Goal: Obtain resource: Obtain resource

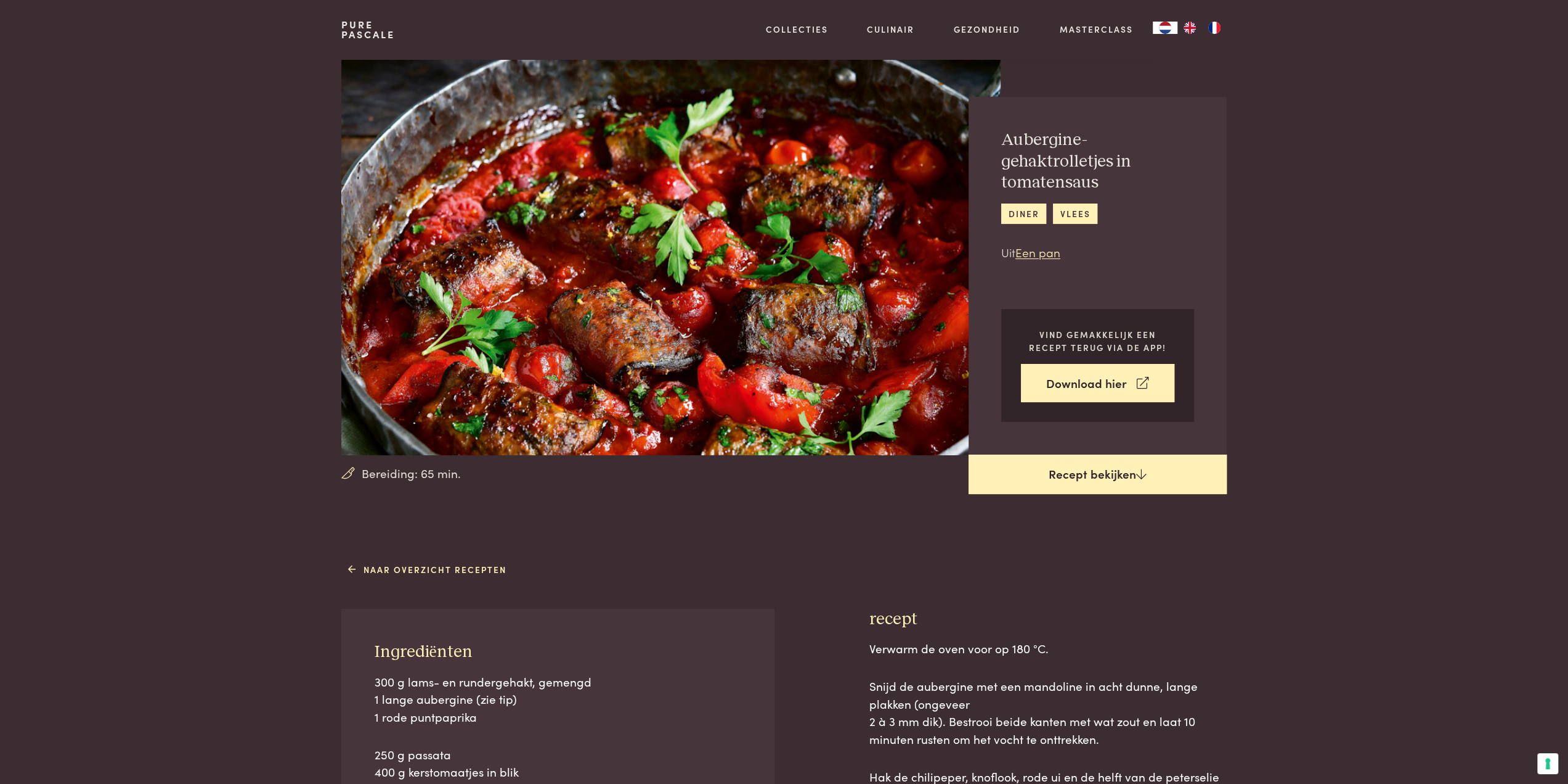
click at [1118, 476] on link "Recept bekijken" at bounding box center [1097, 474] width 258 height 39
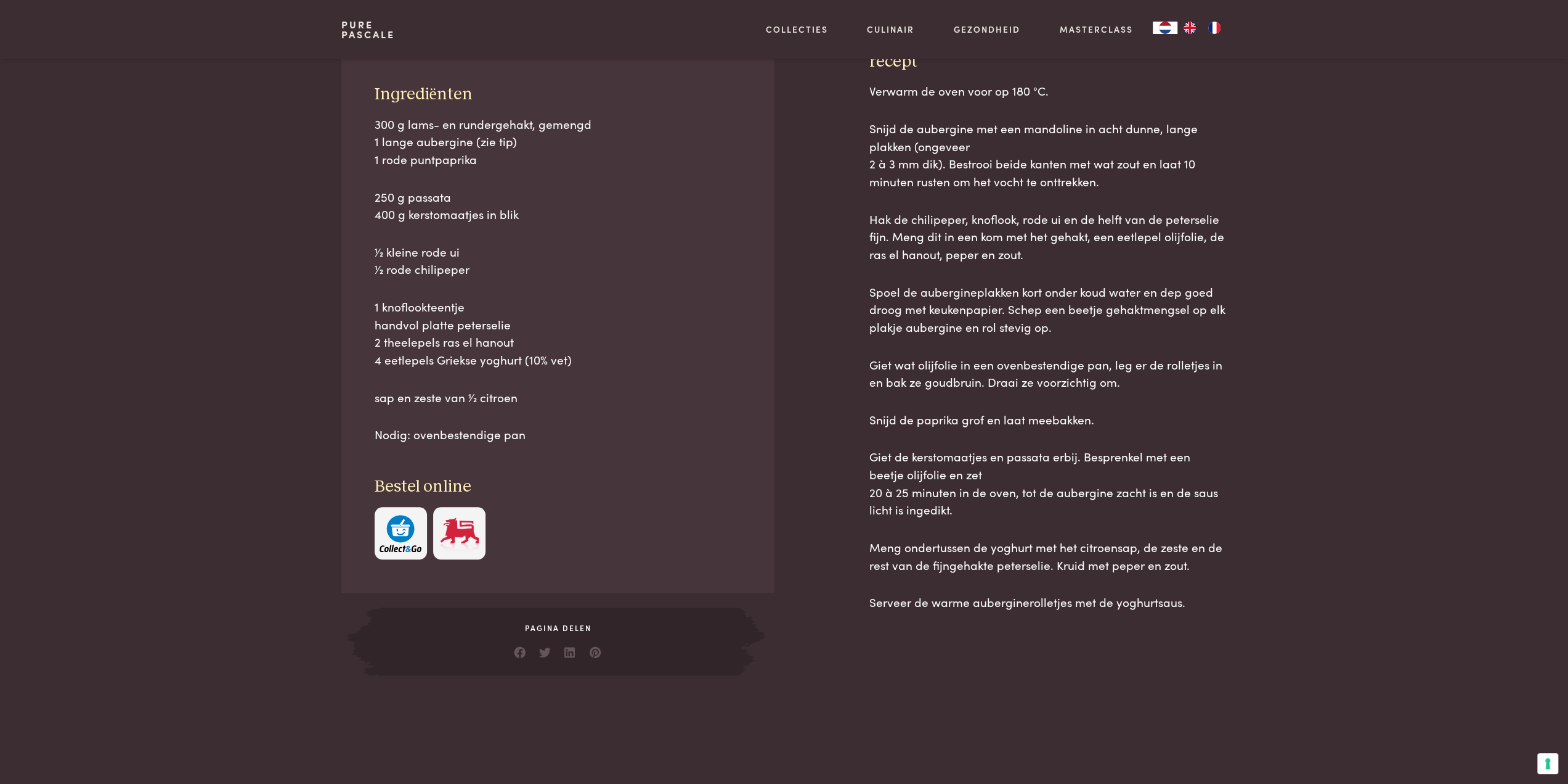
scroll to position [557, 0]
drag, startPoint x: 371, startPoint y: 90, endPoint x: 1207, endPoint y: 594, distance: 976.2
click at [1201, 599] on div "Ingrediënten 300 g lams- en rundergehakt, gemengd 1 lange aubergine (zie tip) 1…" at bounding box center [784, 363] width 884 height 624
copy div "Loremipsumdo 638 s amet- co adipiscingel, seddoei 8 tempo incididun (utl etd) 3…"
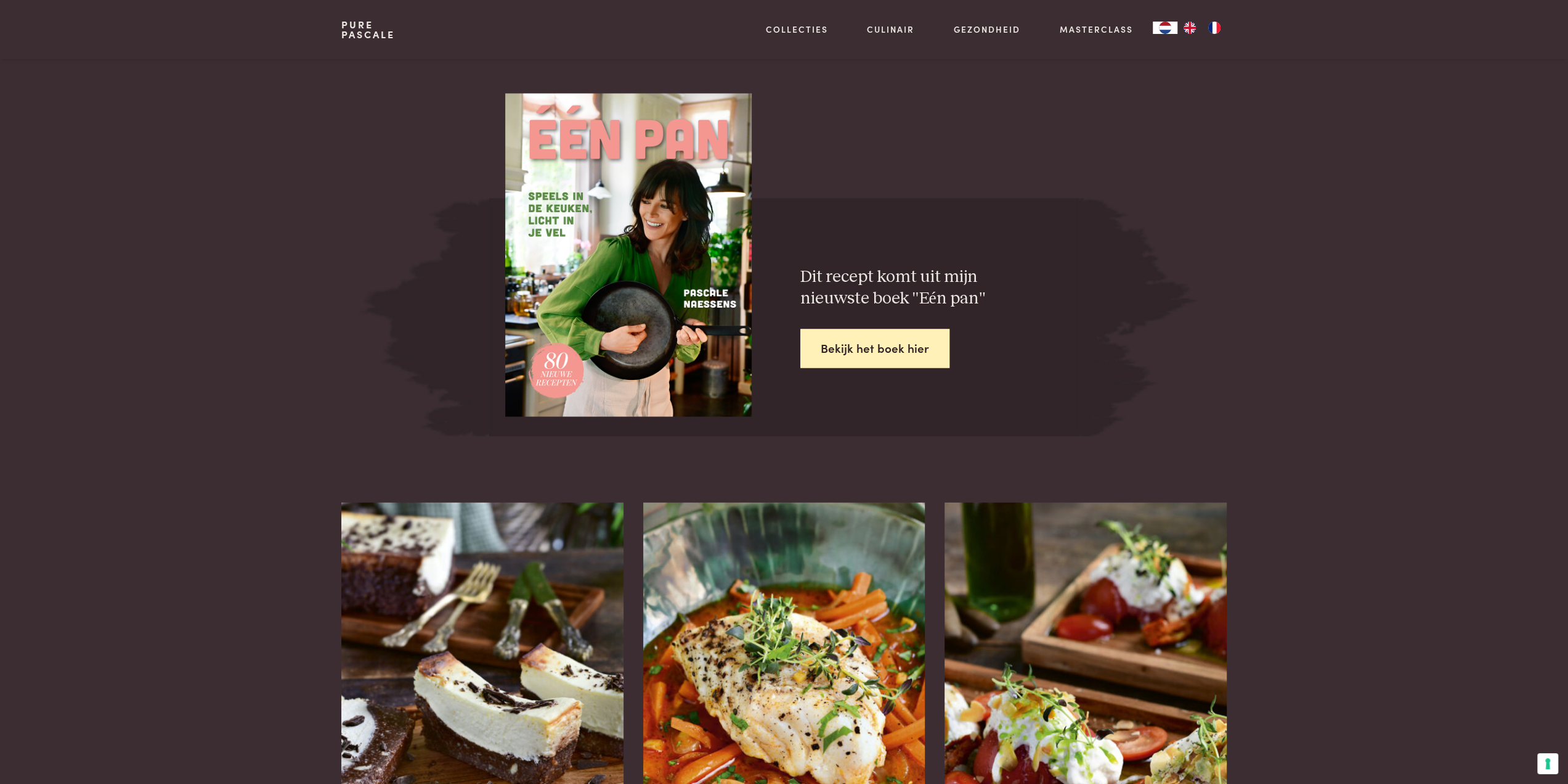
scroll to position [1914, 0]
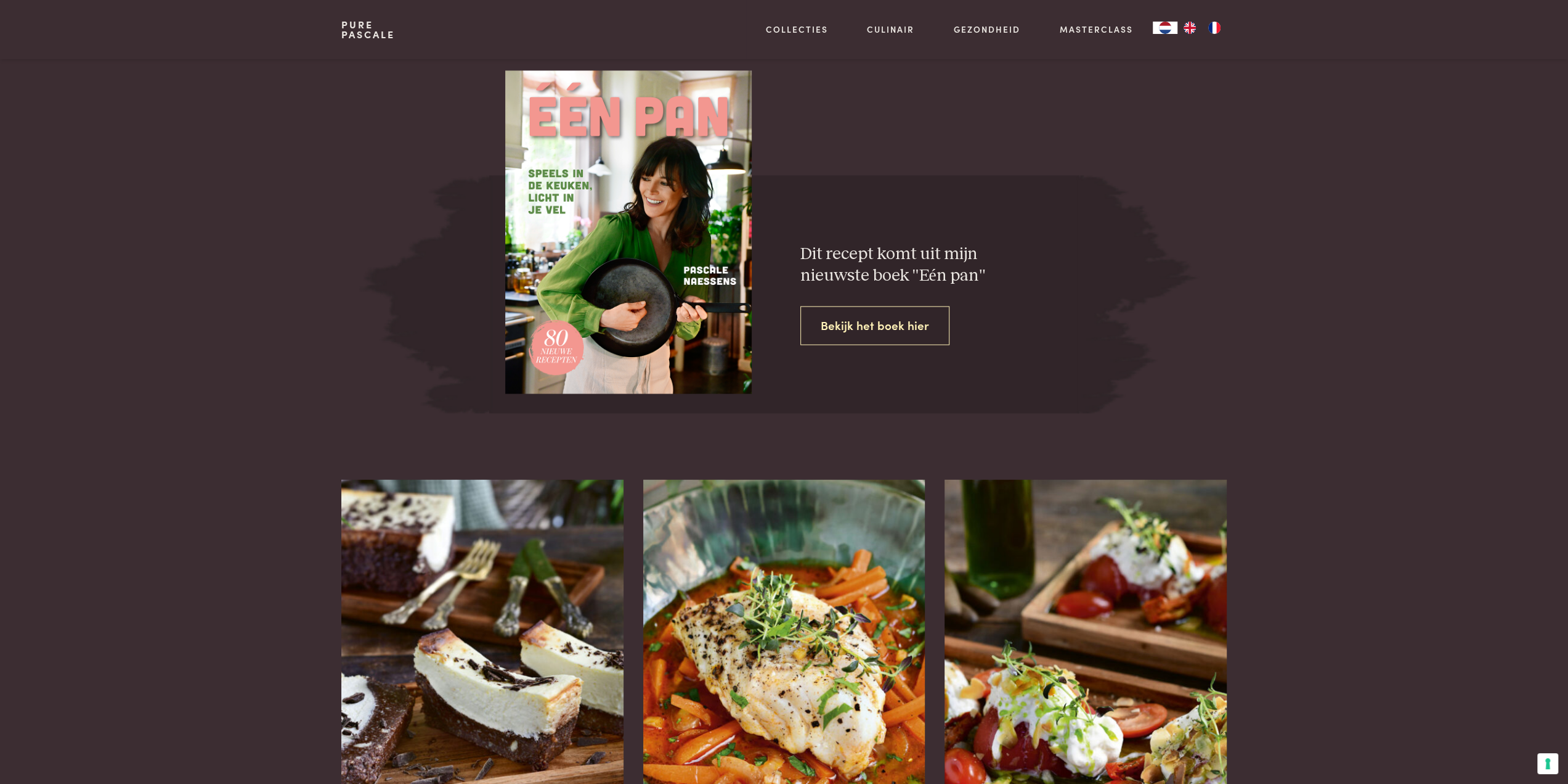
click at [900, 323] on link "Bekijk het boek hier" at bounding box center [875, 324] width 149 height 38
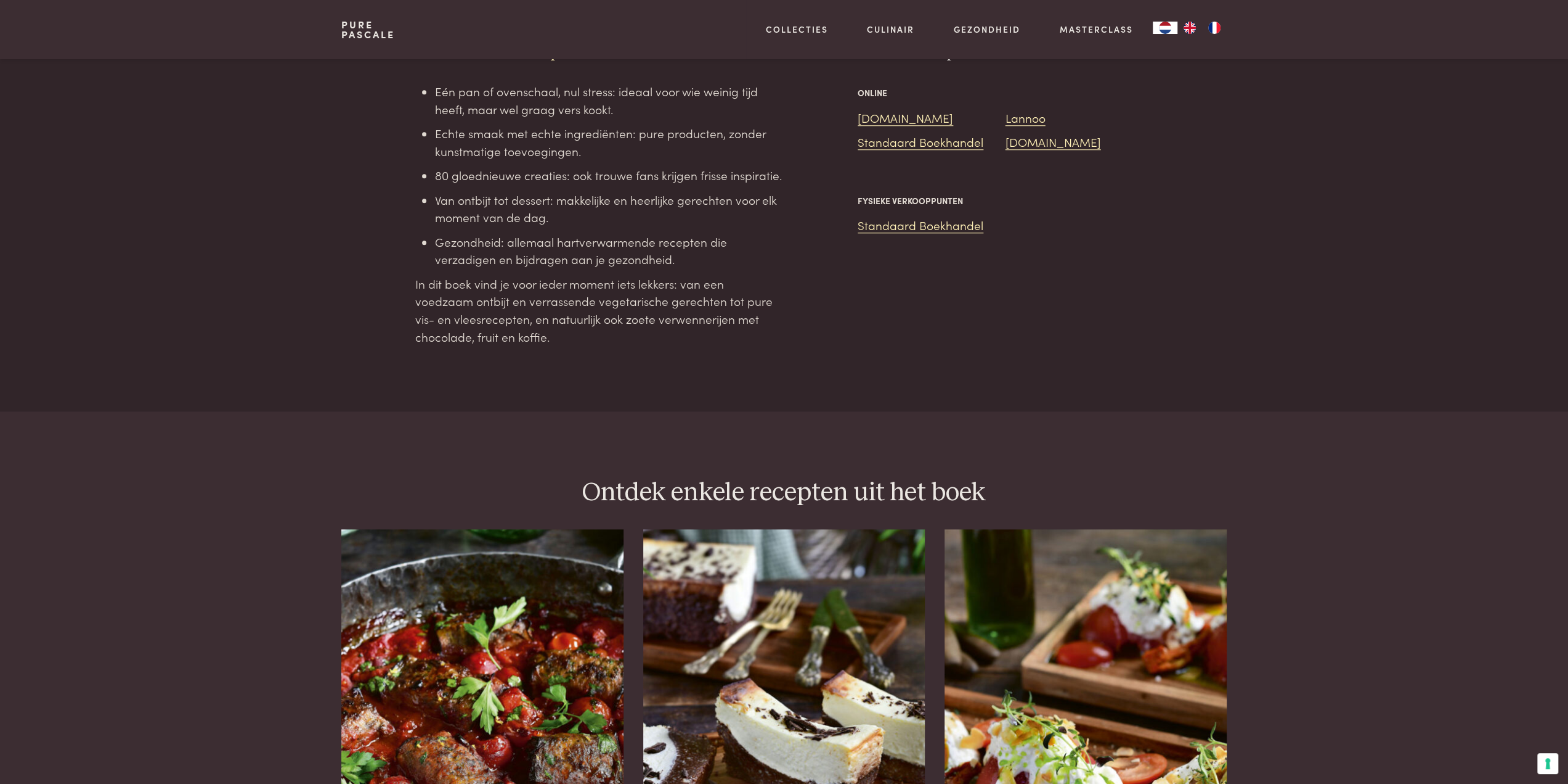
scroll to position [1233, 0]
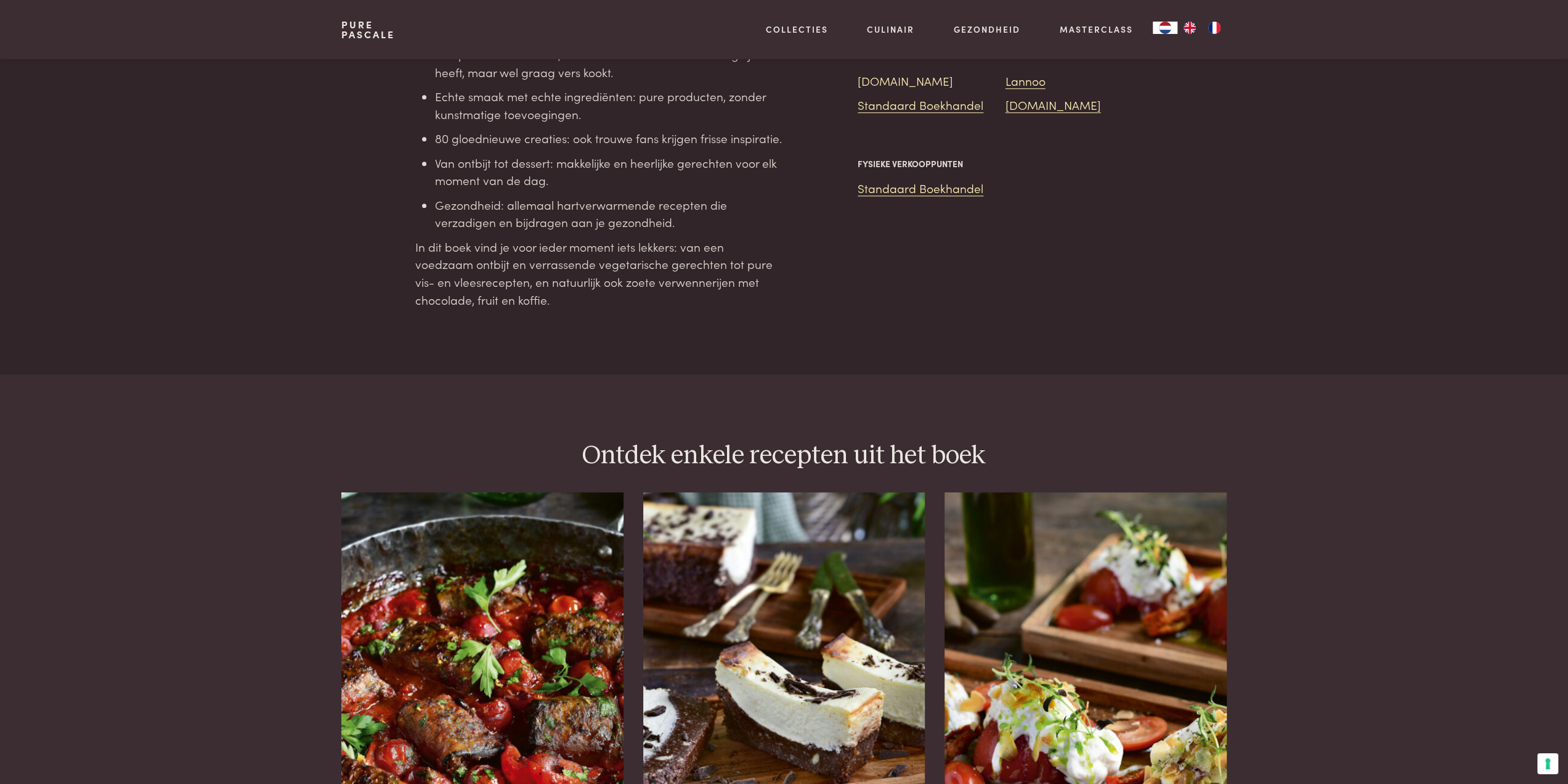
click at [880, 72] on link "Bol.com" at bounding box center [905, 80] width 95 height 17
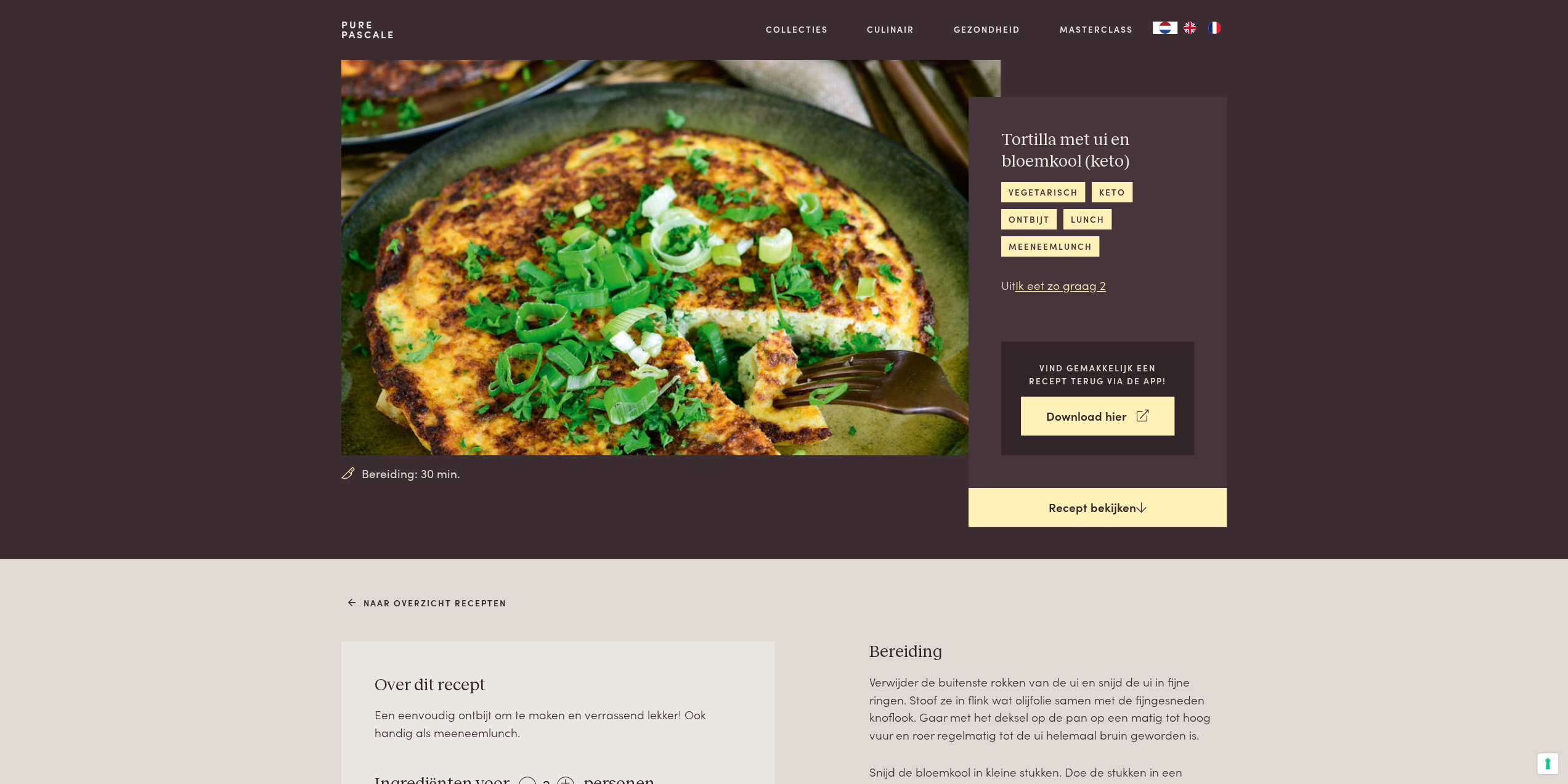
click at [1094, 488] on link "Recept bekijken" at bounding box center [1097, 507] width 258 height 39
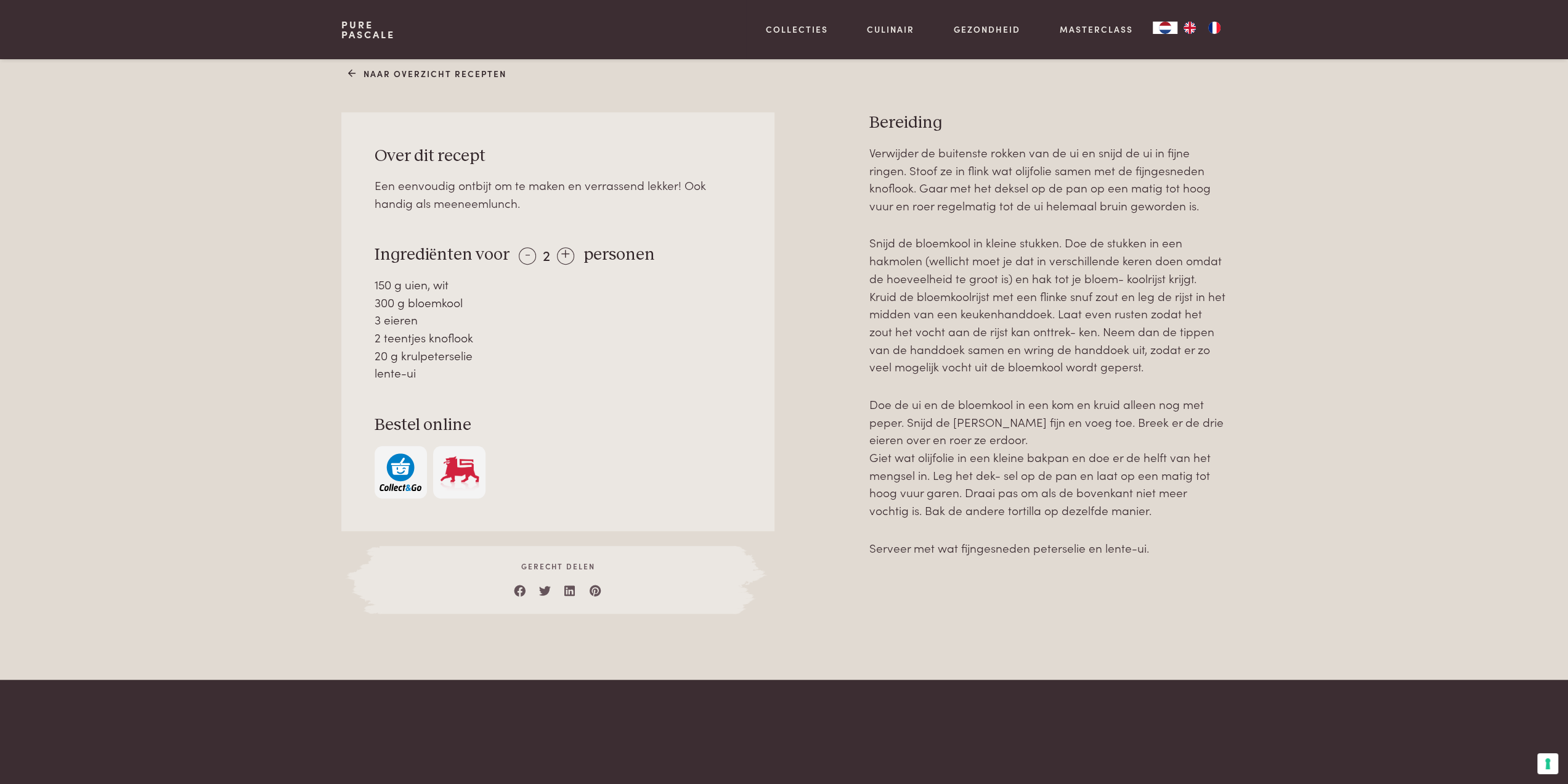
scroll to position [530, 0]
